Goal: Information Seeking & Learning: Learn about a topic

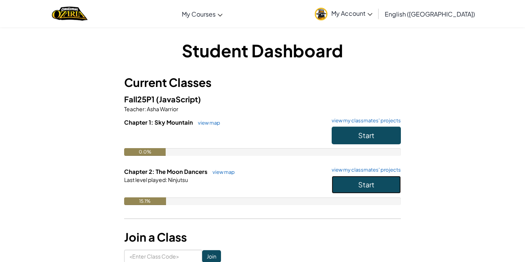
click at [373, 188] on span "Start" at bounding box center [366, 184] width 16 height 9
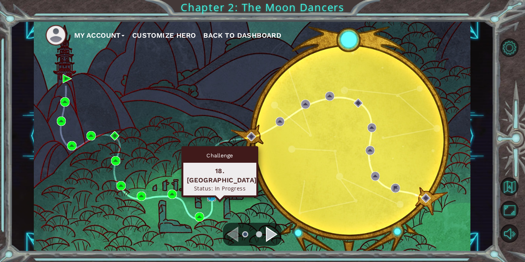
click at [209, 198] on img at bounding box center [211, 196] width 9 height 9
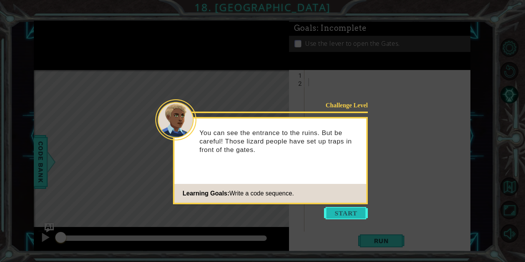
click at [356, 216] on button "Start" at bounding box center [346, 213] width 44 height 12
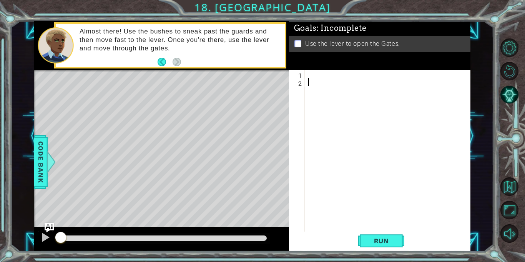
click at [314, 75] on div at bounding box center [390, 159] width 166 height 178
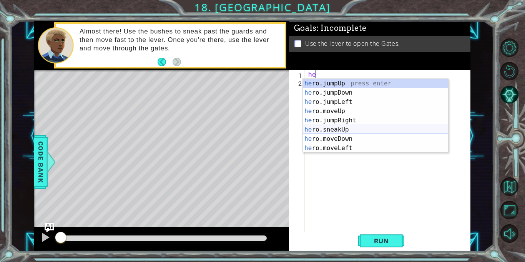
click at [350, 131] on div "he ro.jumpUp press enter he ro.jumpDown press enter he ro.jumpLeft press enter …" at bounding box center [375, 125] width 145 height 92
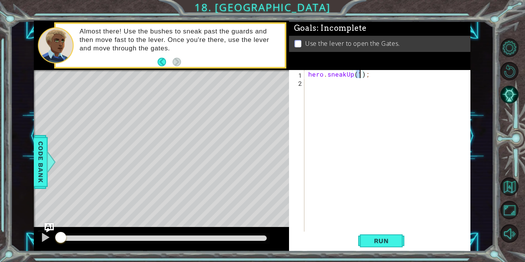
type textarea "hero.sneakUp(1);"
click at [385, 254] on div "1 ההההההההההההההההההההההההההההההההההההההההההההההההההההההההההההההההההההההההההההה…" at bounding box center [262, 131] width 525 height 262
click at [384, 237] on span "Run" at bounding box center [381, 241] width 30 height 8
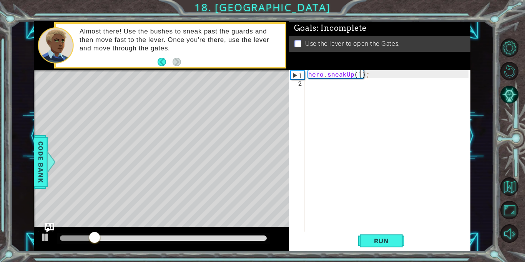
click at [378, 81] on div "hero . sneakUp ( 1 ) ;" at bounding box center [390, 159] width 166 height 178
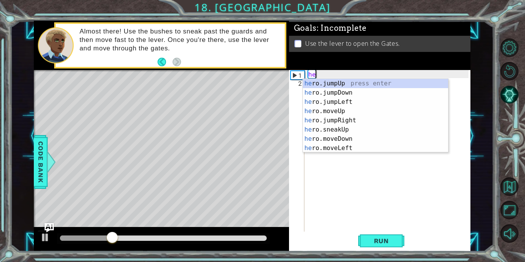
type textarea "h"
type textarea "her"
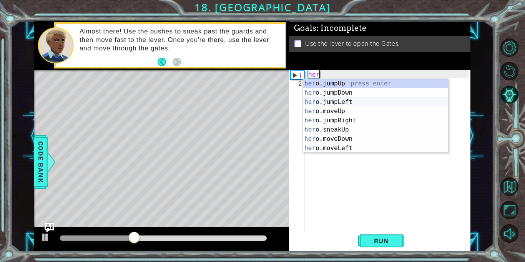
click at [375, 101] on div "her o.jumpUp press enter her o.jumpDown press enter her o.jumpLeft press enter …" at bounding box center [375, 125] width 145 height 92
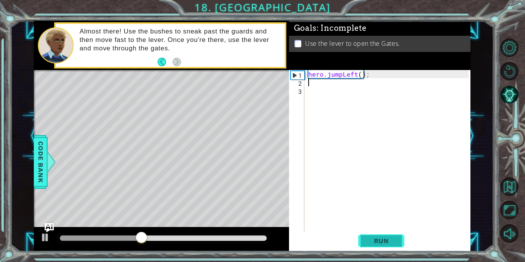
click at [377, 242] on span "Run" at bounding box center [381, 241] width 30 height 8
click at [381, 81] on div "hero . jumpLeft ( ) ;" at bounding box center [390, 159] width 166 height 178
click at [373, 74] on div "hero . jumpLeft ( ) ;" at bounding box center [390, 159] width 166 height 178
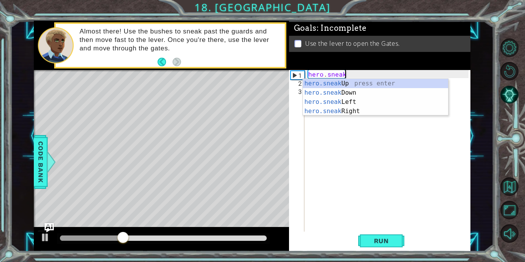
scroll to position [0, 2]
click at [351, 93] on div "hero.sneak Up press enter hero.sneak Down press enter hero.sneak Left press ent…" at bounding box center [375, 106] width 145 height 55
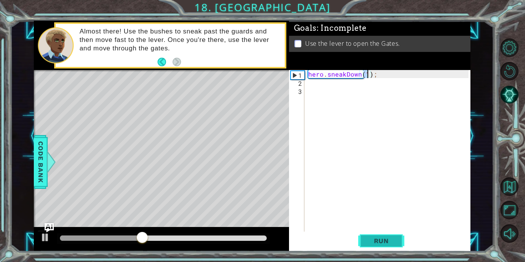
type textarea "hero.sneakDown(1);"
click at [385, 244] on button "Run" at bounding box center [381, 241] width 46 height 18
click at [400, 105] on div "hero . sneakDown ( 1 ) ;" at bounding box center [390, 159] width 166 height 178
click at [399, 103] on div "hero . sneakDown ( 1 ) ;" at bounding box center [390, 159] width 166 height 178
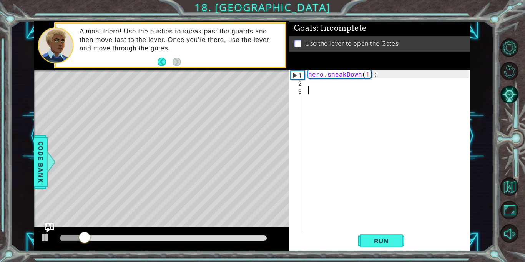
click at [395, 78] on div "hero . sneakDown ( 1 ) ;" at bounding box center [390, 159] width 166 height 178
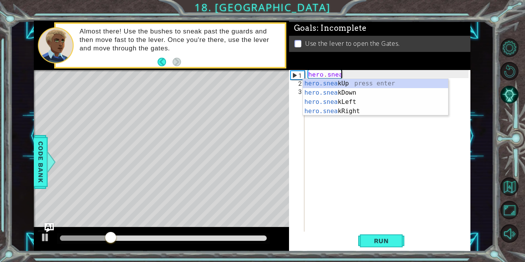
scroll to position [0, 2]
click at [388, 107] on div "hero.sneak Up press enter hero.sneak Down press enter hero.sneak Left press ent…" at bounding box center [375, 106] width 145 height 55
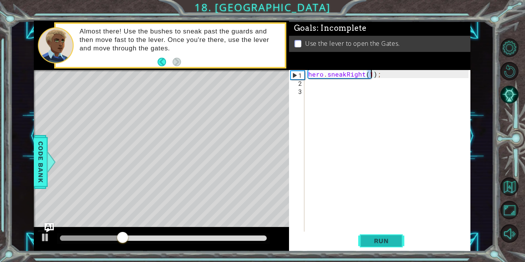
type textarea "hero.sneakRight(1);"
click at [385, 247] on button "Run" at bounding box center [381, 241] width 46 height 18
click at [331, 93] on div "hero . sneakRight ( 1 ) ;" at bounding box center [390, 159] width 166 height 178
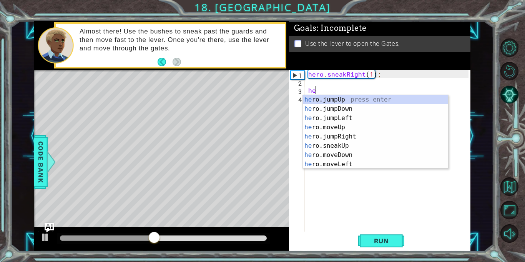
type textarea "he"
click at [349, 121] on div "he ro.jumpUp press enter he ro.jumpDown press enter he ro.jumpLeft press enter …" at bounding box center [375, 141] width 145 height 92
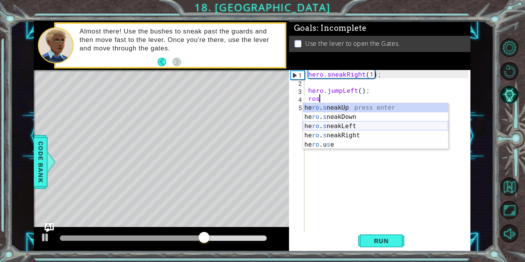
click at [350, 129] on div "he ro . s neakUp press enter he ro . s neakDown press enter he ro . s neakLeft …" at bounding box center [375, 135] width 145 height 65
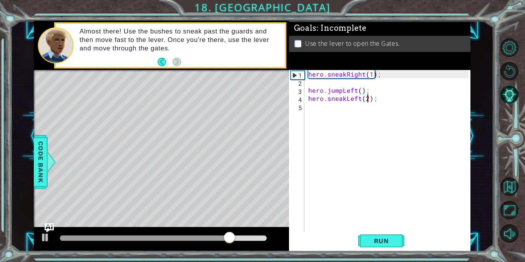
scroll to position [0, 3]
click at [373, 246] on button "Run" at bounding box center [381, 241] width 46 height 18
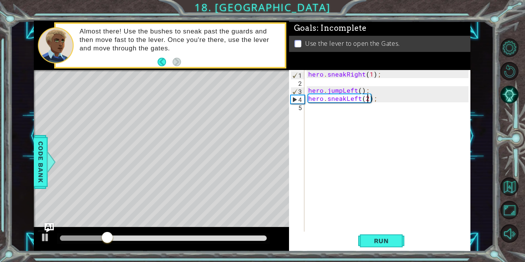
click at [365, 91] on div "hero . sneakRight ( 1 ) ; hero . jumpLeft ( ) ; hero . sneakLeft ( 2 ) ;" at bounding box center [390, 159] width 166 height 178
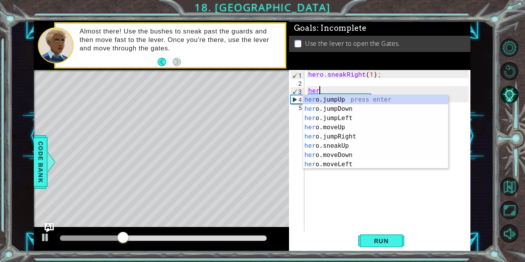
scroll to position [0, 0]
type textarea "h"
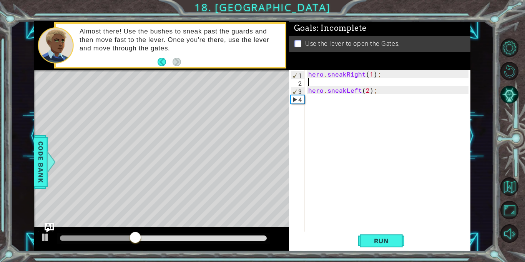
type textarea "hero.sneakRight(1);"
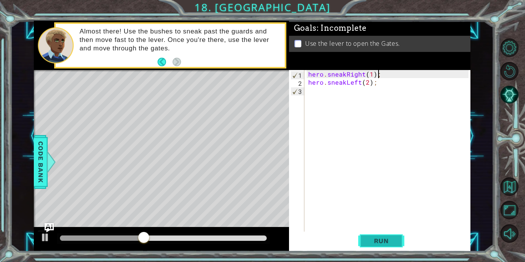
click at [375, 247] on button "Run" at bounding box center [381, 241] width 46 height 18
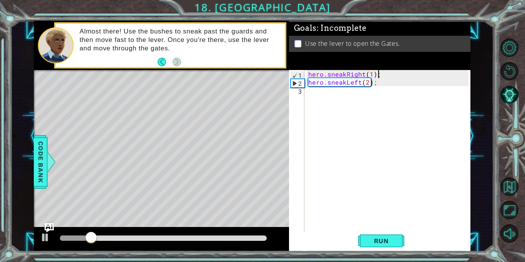
click at [377, 87] on div "hero . sneakRight ( 1 ) ; hero . sneakLeft ( 2 ) ;" at bounding box center [390, 159] width 166 height 178
click at [376, 84] on div "hero . sneakRight ( 1 ) ; hero . sneakLeft ( 2 ) ;" at bounding box center [390, 159] width 166 height 178
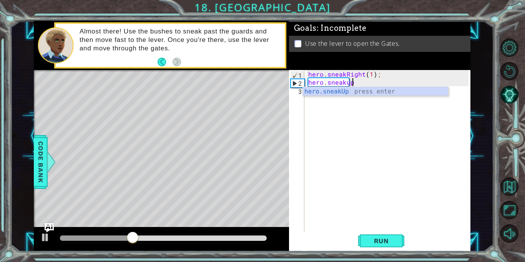
scroll to position [0, 2]
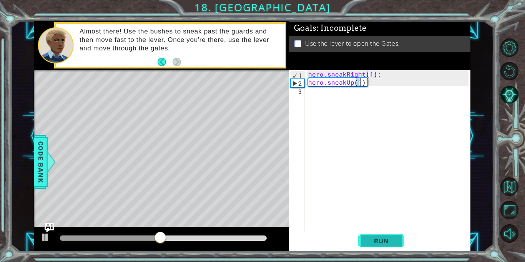
click at [380, 246] on button "Run" at bounding box center [381, 241] width 46 height 18
type textarea "hero.sneakUp(2);"
click at [359, 95] on div "hero . sneakRight ( 1 ) ; hero . sneakUp ( 2 ) ;" at bounding box center [390, 159] width 166 height 178
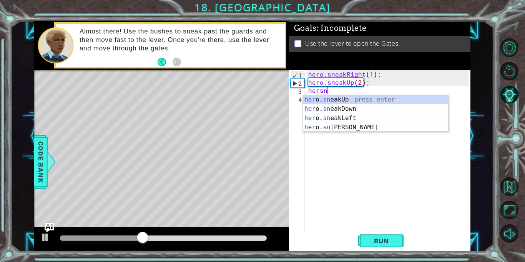
scroll to position [0, 1]
click at [350, 128] on div "her o. sne akUp press enter her o. sne akDown press enter her o. sne akLeft pre…" at bounding box center [375, 122] width 145 height 55
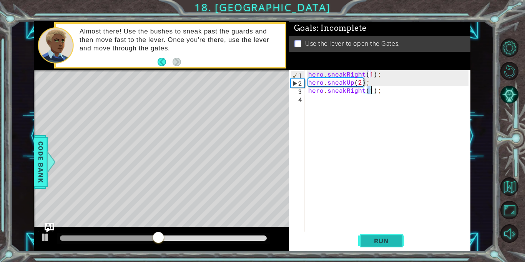
type textarea "hero.sneakRight(1);"
click at [377, 232] on button "Run" at bounding box center [381, 241] width 46 height 18
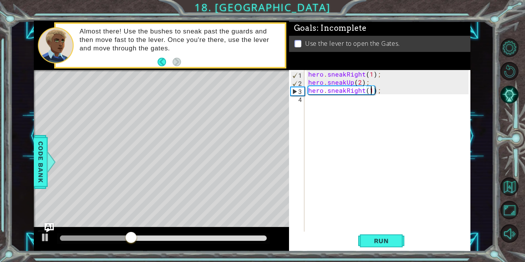
click at [346, 104] on div "hero . sneakRight ( 1 ) ; hero . sneakUp ( 2 ) ; hero . sneakRight ( 1 ) ;" at bounding box center [390, 159] width 166 height 178
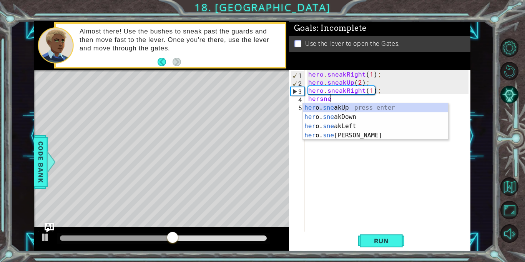
scroll to position [0, 1]
click at [365, 111] on div "her o. snea kUp press enter her o. snea kDown press enter her o. snea kLeft pre…" at bounding box center [375, 130] width 145 height 55
type textarea "hero.sneakUp(1);"
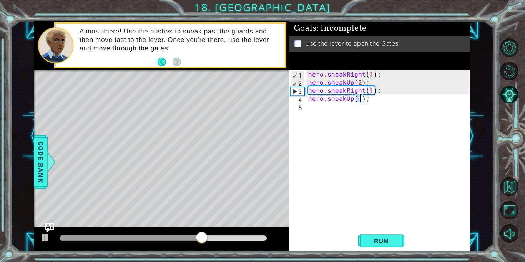
click at [367, 112] on div "hero . sneakRight ( 1 ) ; hero . sneakUp ( 2 ) ; hero . sneakRight ( 1 ) ; hero…" at bounding box center [390, 159] width 166 height 178
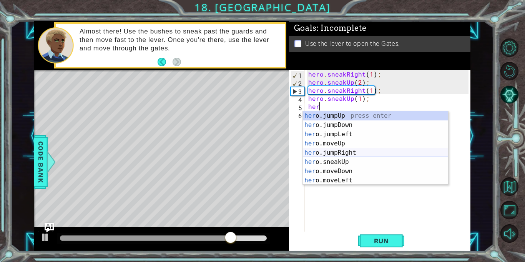
scroll to position [0, 0]
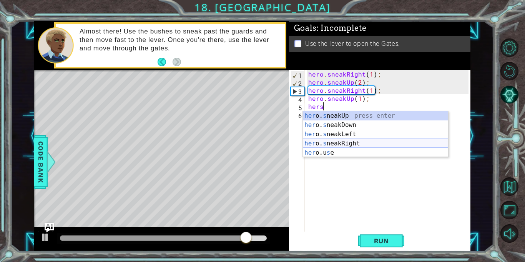
click at [349, 143] on div "her o. s neakUp press enter her o. s neakDown press enter her o. s neakLeft pre…" at bounding box center [375, 143] width 145 height 65
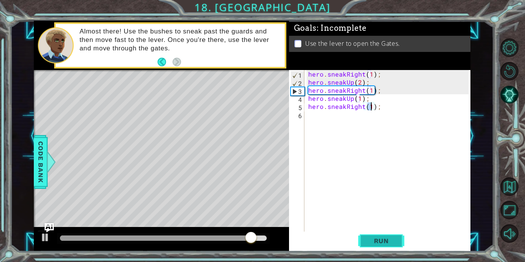
click at [372, 242] on span "Run" at bounding box center [381, 241] width 30 height 8
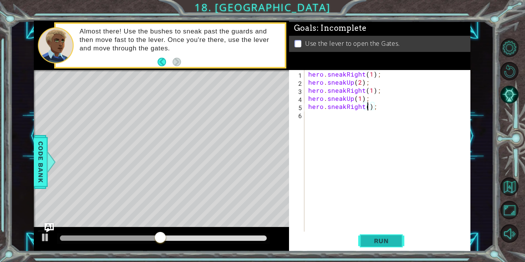
type textarea "hero.sneakRight(2);"
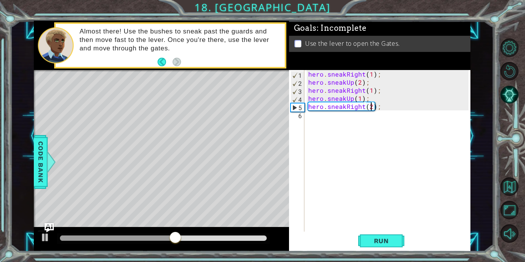
click at [353, 121] on div "hero . sneakRight ( 1 ) ; hero . sneakUp ( 2 ) ; hero . sneakRight ( 1 ) ; hero…" at bounding box center [390, 159] width 166 height 178
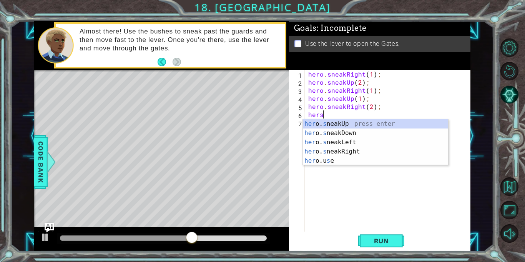
scroll to position [0, 0]
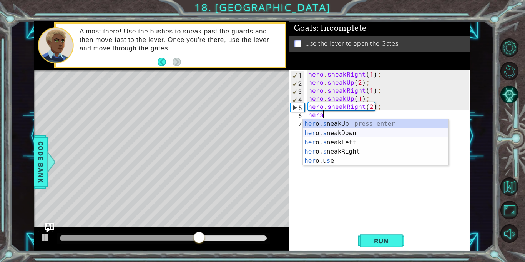
click at [359, 137] on div "her o. s neakUp press enter her o. s neakDown press enter her o. s neakLeft pre…" at bounding box center [375, 151] width 145 height 65
type textarea "hero.sneakDown(1);"
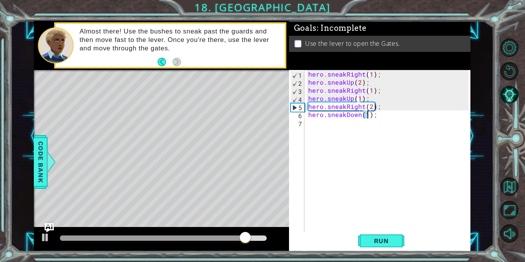
click at [357, 126] on div "hero . sneakRight ( 1 ) ; hero . sneakUp ( 2 ) ; hero . sneakRight ( 1 ) ; hero…" at bounding box center [390, 159] width 166 height 178
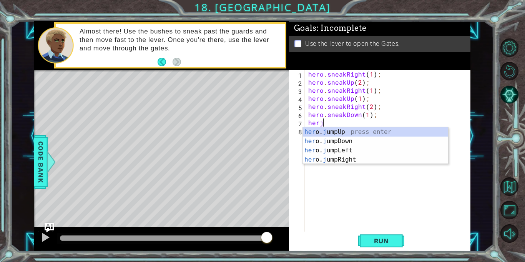
type textarea "herju"
click at [354, 138] on div "her o. ju mpUp press enter her o. ju mpDown press enter her o. ju mpLeft press …" at bounding box center [375, 154] width 145 height 55
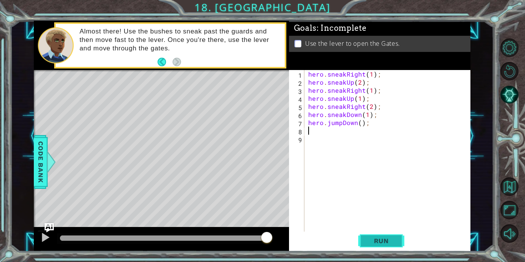
click at [380, 236] on button "Run" at bounding box center [381, 241] width 46 height 18
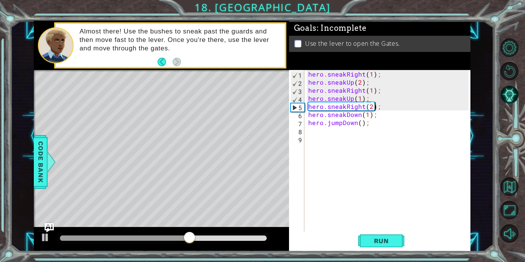
click at [373, 107] on div "hero . sneakRight ( 1 ) ; hero . sneakUp ( 2 ) ; hero . sneakRight ( 1 ) ; hero…" at bounding box center [390, 159] width 166 height 178
click at [370, 106] on div "hero . sneakRight ( 1 ) ; hero . sneakUp ( 2 ) ; hero . sneakRight ( 1 ) ; hero…" at bounding box center [390, 159] width 166 height 178
click at [307, 114] on div "hero . sneakRight ( 1 ) ; hero . sneakUp ( 2 ) ; hero . sneakRight ( 1 ) ; hero…" at bounding box center [390, 159] width 166 height 178
type textarea "hero.sneakDown(1);"
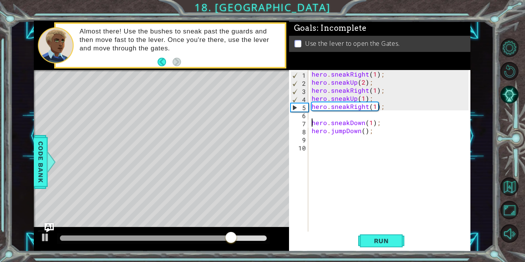
click at [314, 116] on div "hero . sneakRight ( 1 ) ; hero . sneakUp ( 2 ) ; hero . sneakRight ( 1 ) ; hero…" at bounding box center [391, 159] width 162 height 178
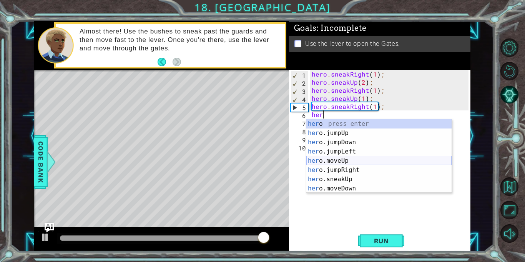
click at [357, 161] on div "her o press enter her o.jumpUp press enter her o.jumpDown press enter her o.jum…" at bounding box center [378, 165] width 145 height 92
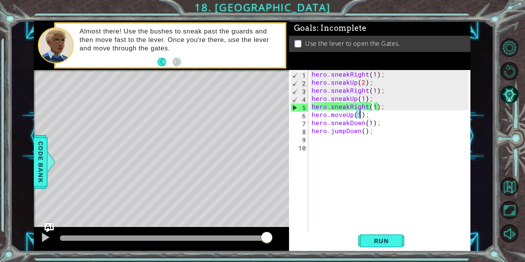
click at [343, 115] on div "hero . sneakRight ( 1 ) ; hero . sneakUp ( 2 ) ; hero . sneakRight ( 1 ) ; hero…" at bounding box center [391, 159] width 162 height 178
click at [351, 118] on div "hero . sneakRight ( 1 ) ; hero . sneakUp ( 2 ) ; hero . sneakRight ( 1 ) ; hero…" at bounding box center [391, 159] width 162 height 178
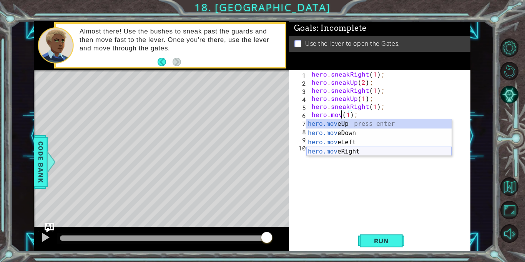
click at [349, 150] on div "hero.mov eUp press enter hero.mov eDown press enter hero.mov eLeft press enter …" at bounding box center [378, 146] width 145 height 55
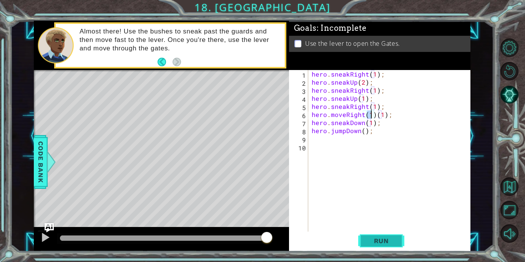
click at [373, 239] on span "Run" at bounding box center [381, 241] width 30 height 8
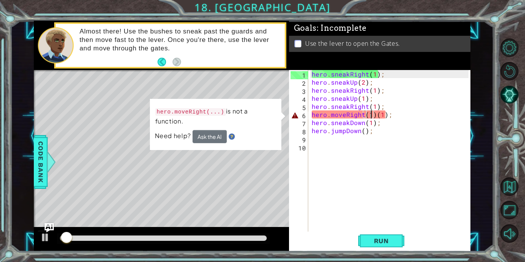
click at [375, 114] on div "hero . sneakRight ( 1 ) ; hero . sneakUp ( 2 ) ; hero . sneakRight ( 1 ) ; hero…" at bounding box center [391, 159] width 162 height 178
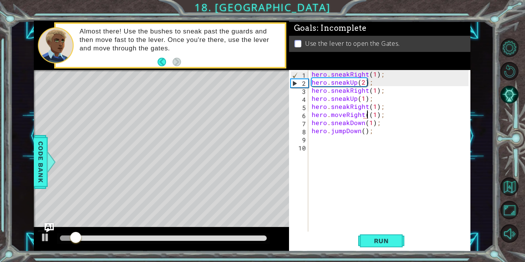
type textarea "hero.moveRight(1);"
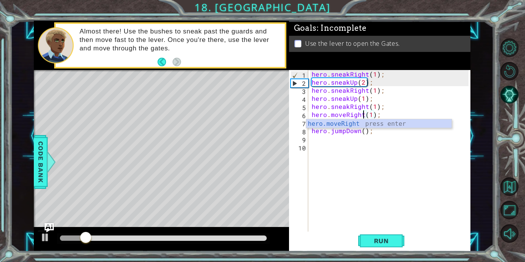
click at [376, 178] on div "hero . sneakRight ( 1 ) ; hero . sneakUp ( 2 ) ; hero . sneakRight ( 1 ) ; hero…" at bounding box center [391, 159] width 162 height 178
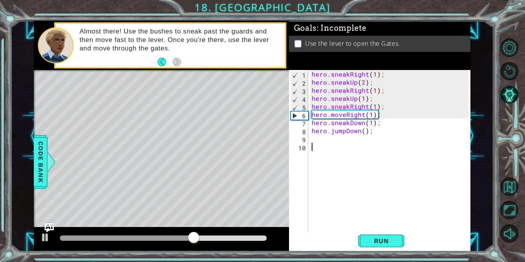
click at [363, 126] on div "hero . sneakRight ( 1 ) ; hero . sneakUp ( 2 ) ; hero . sneakRight ( 1 ) ; hero…" at bounding box center [391, 159] width 162 height 178
type textarea "hero.sneakDown(1);"
click at [358, 124] on div "hero . sneakRight ( 1 ) ; hero . sneakUp ( 2 ) ; hero . sneakRight ( 1 ) ; hero…" at bounding box center [391, 159] width 162 height 178
click at [379, 243] on span "Run" at bounding box center [381, 241] width 30 height 8
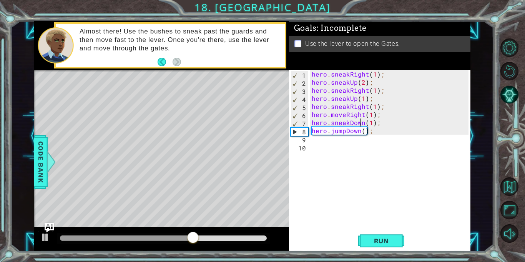
click at [355, 150] on div "hero . sneakRight ( 1 ) ; hero . sneakUp ( 2 ) ; hero . sneakRight ( 1 ) ; hero…" at bounding box center [391, 159] width 162 height 178
click at [345, 139] on div "hero . sneakRight ( 1 ) ; hero . sneakUp ( 2 ) ; hero . sneakRight ( 1 ) ; hero…" at bounding box center [391, 159] width 162 height 178
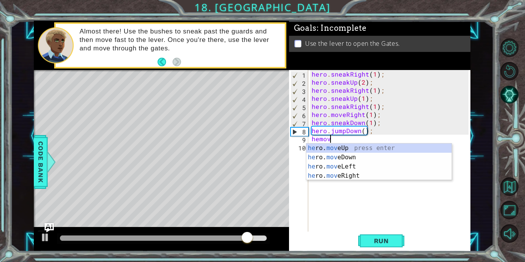
scroll to position [0, 1]
click at [354, 174] on div "he ro. move Up press enter he ro. move Down press enter he ro. move Left press …" at bounding box center [378, 170] width 145 height 55
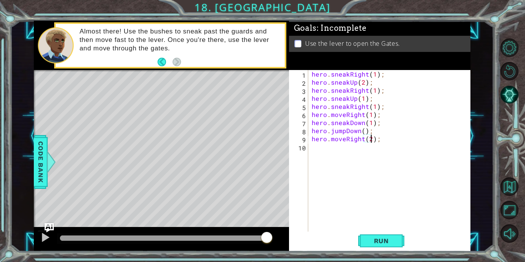
type textarea "hero.moveRight(2);"
click at [358, 148] on div "hero . sneakRight ( 1 ) ; hero . sneakUp ( 2 ) ; hero . sneakRight ( 1 ) ; hero…" at bounding box center [391, 159] width 162 height 178
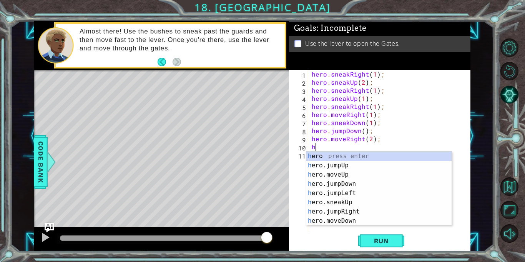
type textarea "her"
click at [357, 187] on div "her o press enter her o.jumpUp press enter her o.jumpDown press enter her o.jum…" at bounding box center [378, 197] width 145 height 92
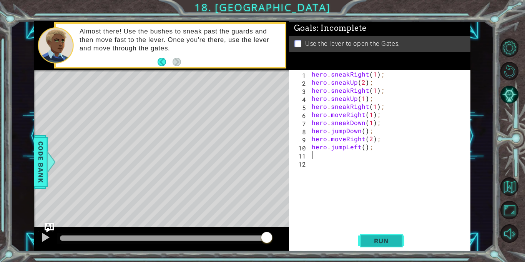
click at [370, 245] on button "Run" at bounding box center [381, 241] width 46 height 18
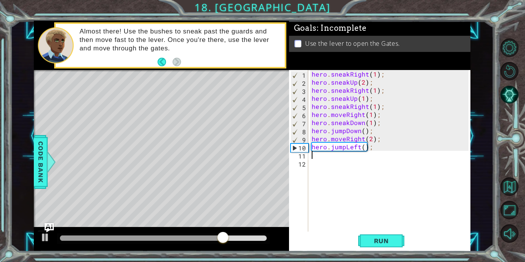
click at [359, 148] on div "hero . sneakRight ( 1 ) ; hero . sneakUp ( 2 ) ; hero . sneakRight ( 1 ) ; hero…" at bounding box center [391, 159] width 162 height 178
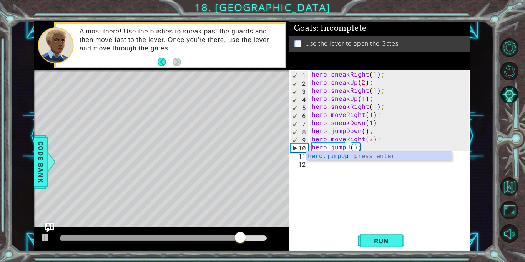
scroll to position [0, 2]
type textarea "hero.jumpUp();"
click at [343, 161] on div "hero . sneakRight ( 1 ) ; hero . sneakUp ( 2 ) ; hero . sneakRight ( 1 ) ; hero…" at bounding box center [391, 159] width 162 height 178
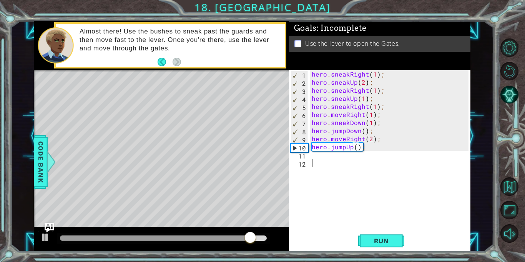
scroll to position [0, 0]
click at [335, 153] on div "hero . sneakRight ( 1 ) ; hero . sneakUp ( 2 ) ; hero . sneakRight ( 1 ) ; hero…" at bounding box center [391, 159] width 162 height 178
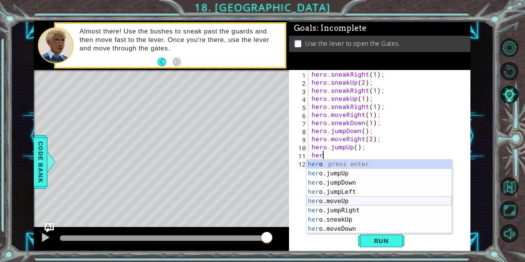
click at [333, 199] on div "her o press enter her o.jumpUp press enter her o.jumpDown press enter her o.jum…" at bounding box center [378, 205] width 145 height 92
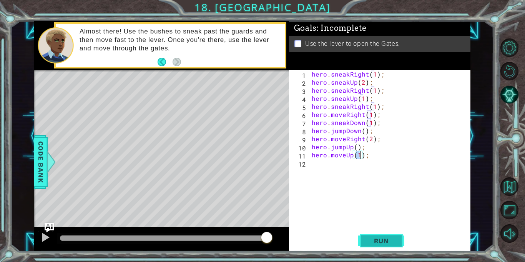
type textarea "hero.moveUp(1);"
click at [378, 237] on span "Run" at bounding box center [381, 241] width 30 height 8
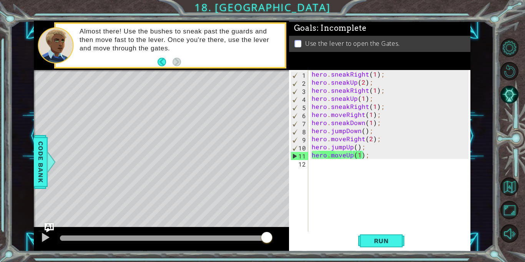
click at [243, 133] on div "Level Map" at bounding box center [211, 183] width 355 height 226
click at [346, 169] on div "hero . sneakRight ( 1 ) ; hero . sneakUp ( 2 ) ; hero . sneakRight ( 1 ) ; hero…" at bounding box center [391, 159] width 162 height 178
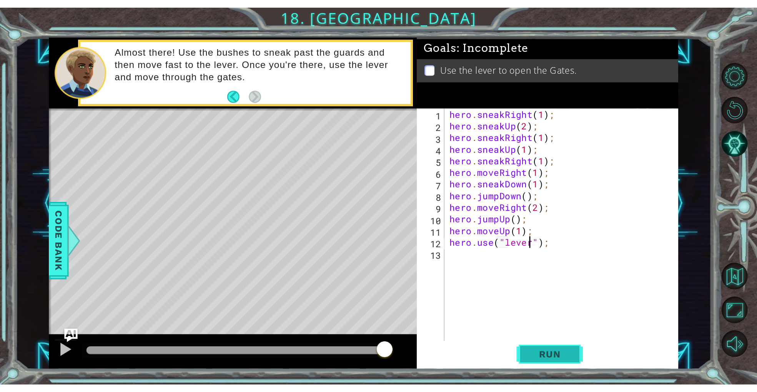
scroll to position [0, 3]
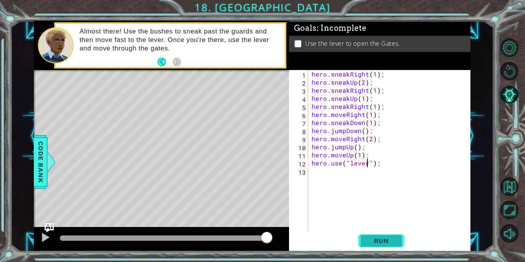
type textarea "hero.use("lever");"
click at [389, 241] on span "Run" at bounding box center [381, 241] width 30 height 8
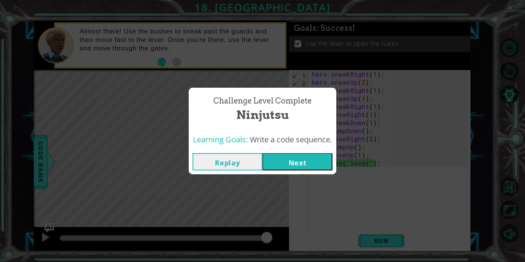
click at [290, 161] on button "Next" at bounding box center [297, 161] width 70 height 17
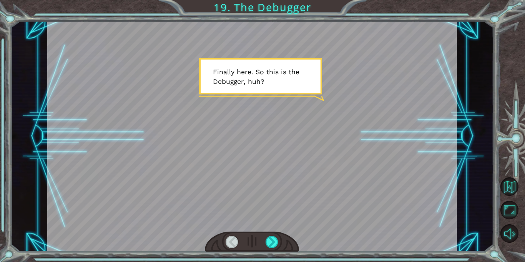
click at [258, 148] on div at bounding box center [252, 136] width 410 height 230
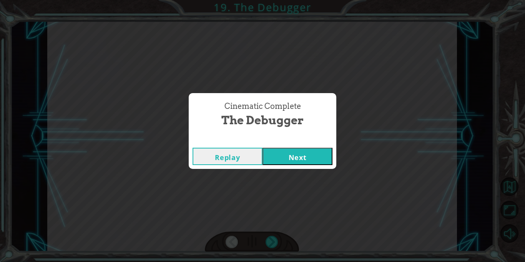
click at [300, 154] on button "Next" at bounding box center [297, 156] width 70 height 17
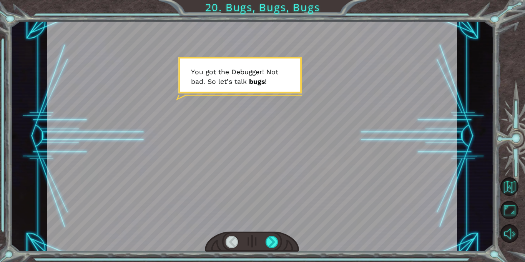
click at [300, 154] on div at bounding box center [252, 136] width 410 height 230
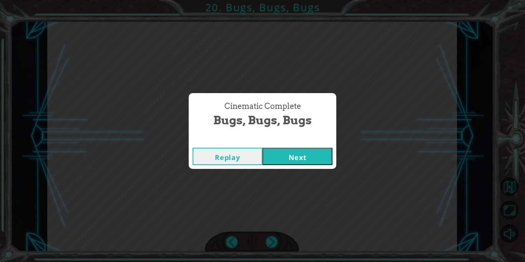
click at [305, 156] on button "Next" at bounding box center [297, 156] width 70 height 17
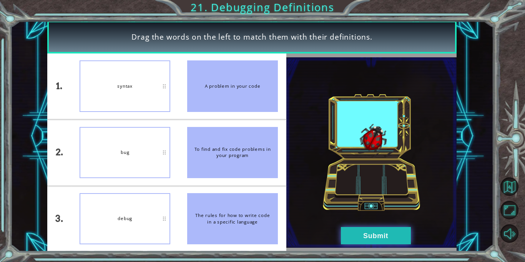
click at [357, 234] on button "Submit" at bounding box center [376, 235] width 70 height 17
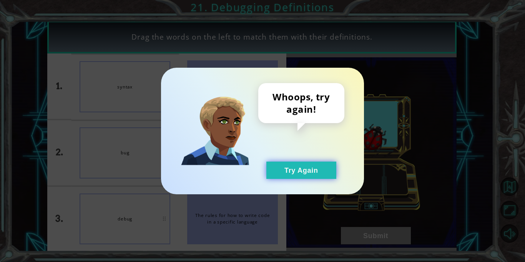
click at [302, 172] on button "Try Again" at bounding box center [301, 169] width 70 height 17
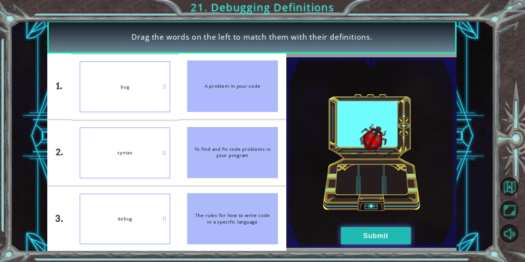
click at [349, 235] on button "Submit" at bounding box center [376, 235] width 70 height 17
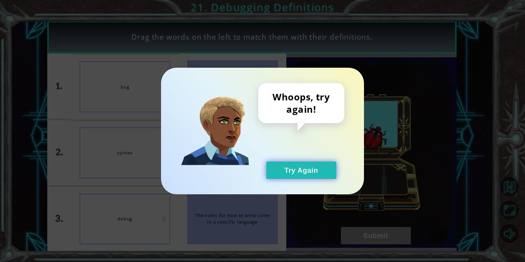
click at [299, 163] on button "Try Again" at bounding box center [301, 169] width 70 height 17
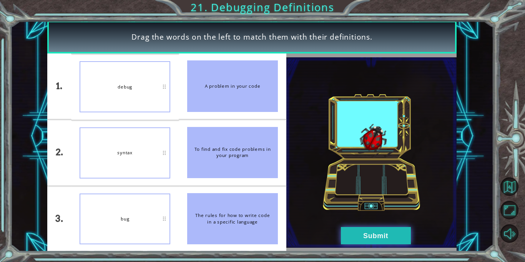
click at [361, 239] on button "Submit" at bounding box center [376, 235] width 70 height 17
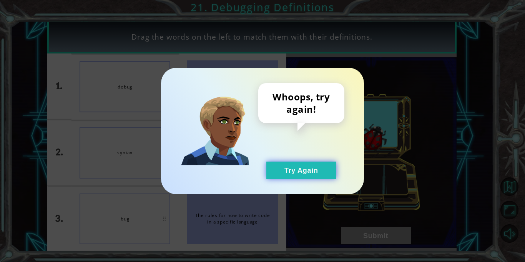
click at [305, 173] on button "Try Again" at bounding box center [301, 169] width 70 height 17
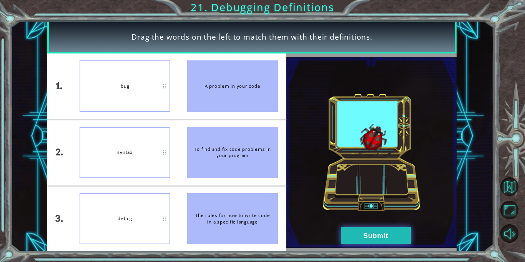
click at [352, 234] on button "Submit" at bounding box center [376, 235] width 70 height 17
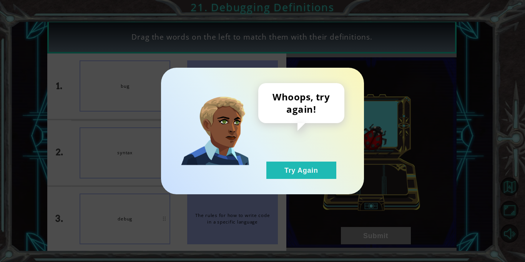
click at [297, 161] on div "Whoops, try again! Try Again" at bounding box center [301, 131] width 86 height 96
click at [307, 175] on button "Try Again" at bounding box center [301, 169] width 70 height 17
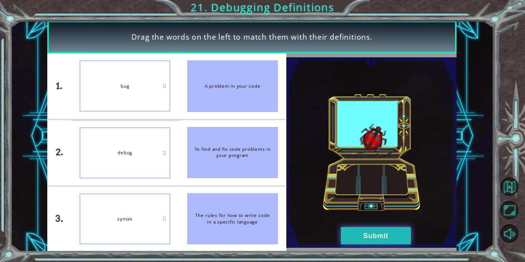
click at [354, 239] on button "Submit" at bounding box center [376, 235] width 70 height 17
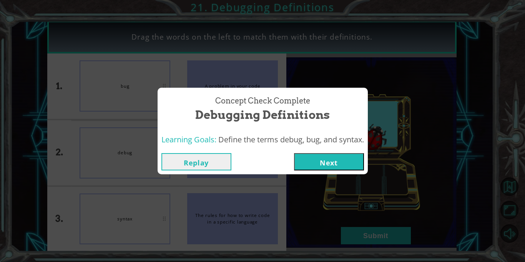
click at [323, 161] on button "Next" at bounding box center [329, 161] width 70 height 17
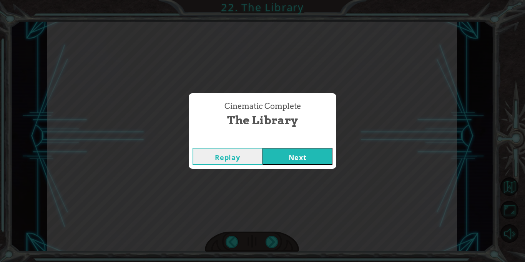
click at [302, 151] on button "Next" at bounding box center [297, 156] width 70 height 17
